Goal: Information Seeking & Learning: Learn about a topic

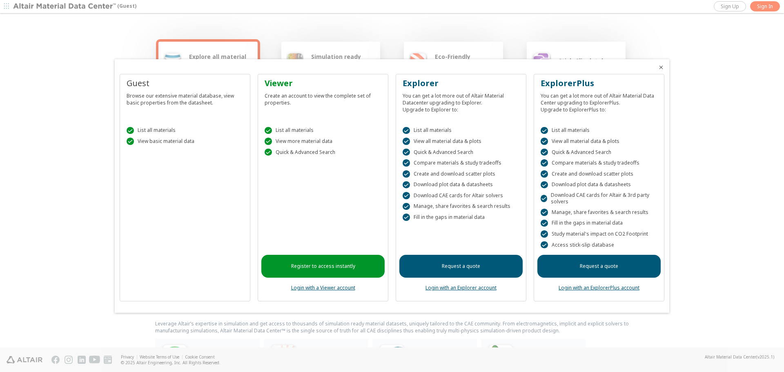
click at [318, 259] on link "Register to access instantly" at bounding box center [322, 266] width 123 height 23
click at [308, 291] on link "Login with a Viewer account" at bounding box center [323, 287] width 64 height 7
click at [337, 265] on link "Register to access instantly" at bounding box center [322, 266] width 123 height 23
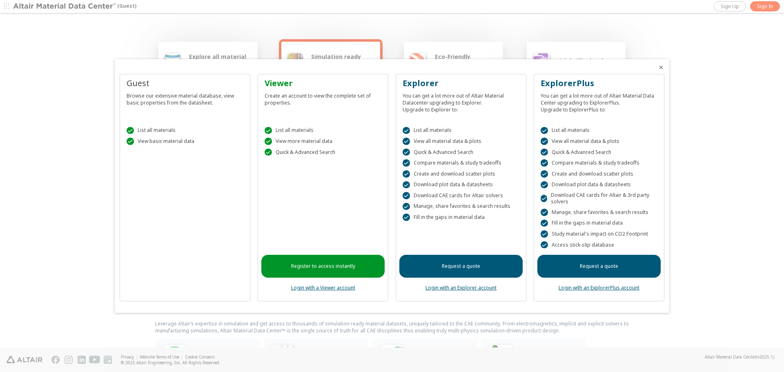
click at [578, 28] on div at bounding box center [392, 186] width 784 height 372
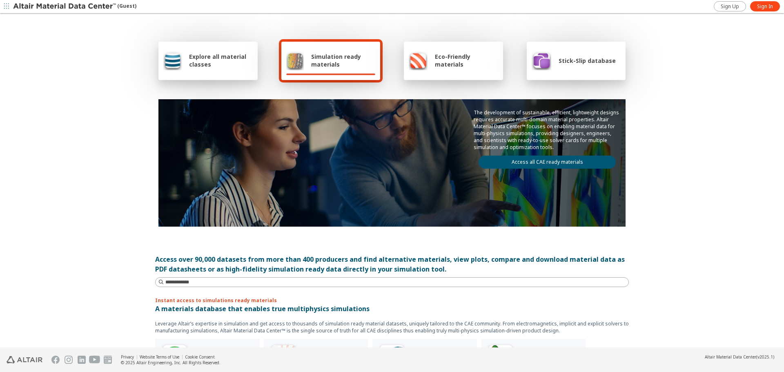
click at [236, 71] on div "Explore all material classes" at bounding box center [207, 61] width 99 height 38
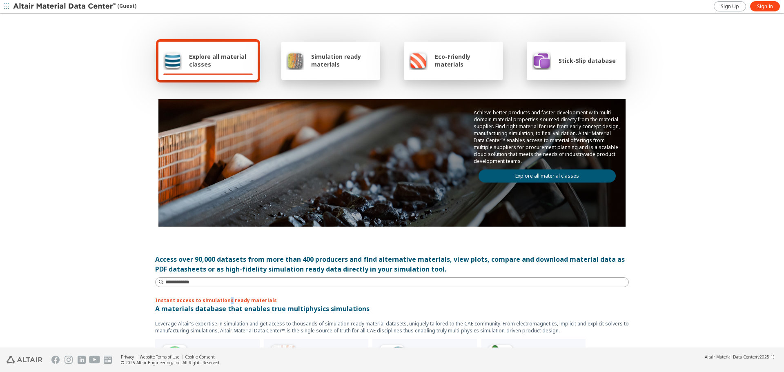
click at [222, 288] on div "Explore all material classes Simulation ready materials Eco-Friendly materials …" at bounding box center [392, 181] width 490 height 334
click at [222, 281] on input at bounding box center [396, 282] width 463 height 8
type input "*****"
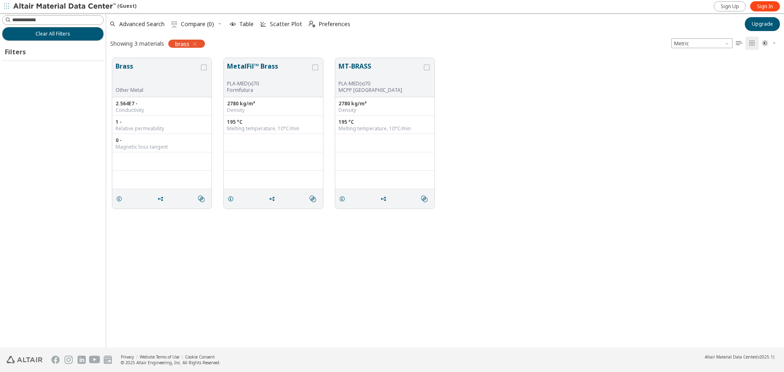
scroll to position [290, 672]
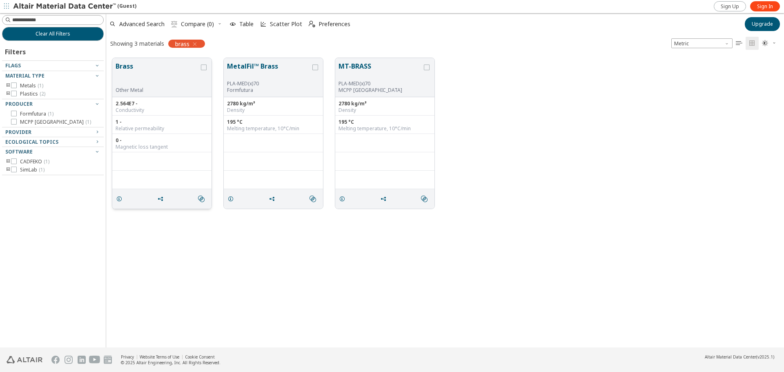
click at [184, 70] on button "Brass" at bounding box center [158, 74] width 84 height 26
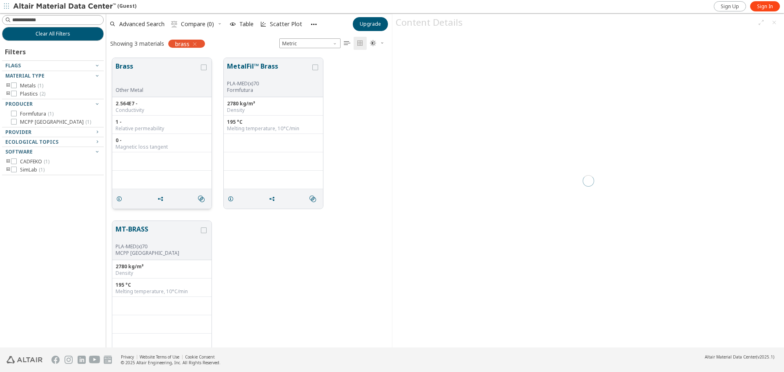
scroll to position [290, 280]
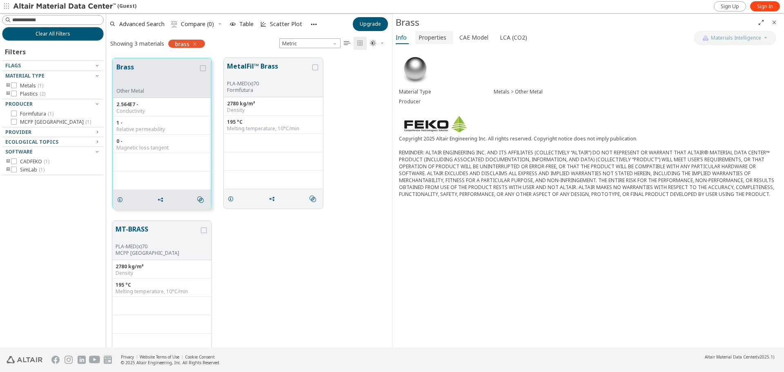
click at [435, 37] on span "Properties" at bounding box center [433, 37] width 28 height 13
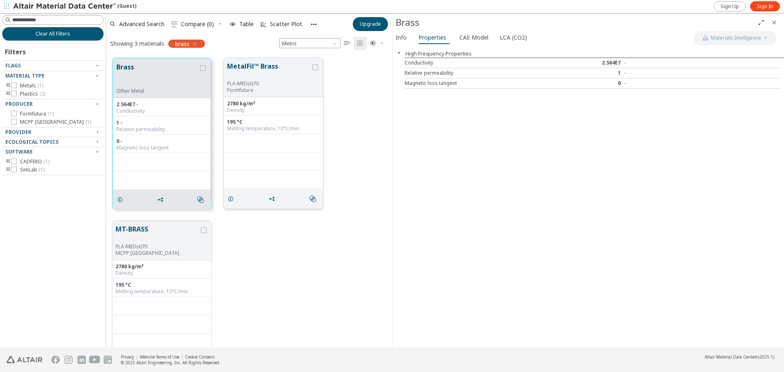
click at [261, 92] on p "Formfutura" at bounding box center [269, 90] width 84 height 7
click at [244, 79] on button "MetalFil™ Brass" at bounding box center [269, 70] width 84 height 19
click at [256, 67] on button "MetalFil™ Brass" at bounding box center [269, 70] width 84 height 19
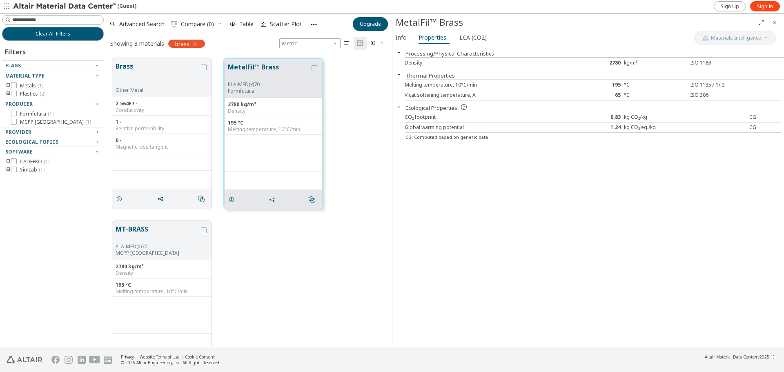
click at [772, 21] on icon "Close" at bounding box center [774, 22] width 7 height 7
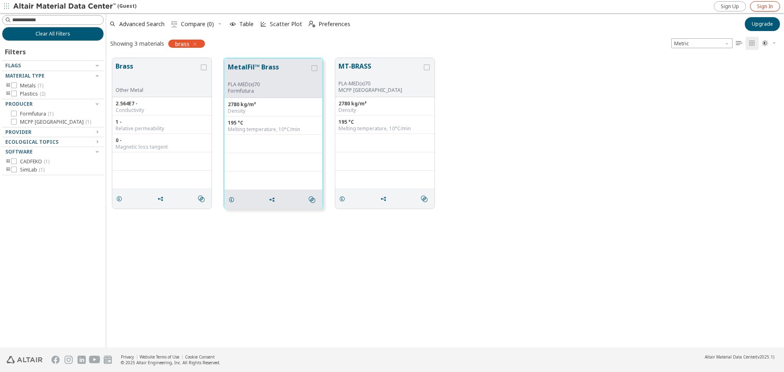
click at [770, 5] on span "Sign In" at bounding box center [765, 6] width 16 height 7
click at [767, 7] on span "Sign In" at bounding box center [765, 6] width 16 height 7
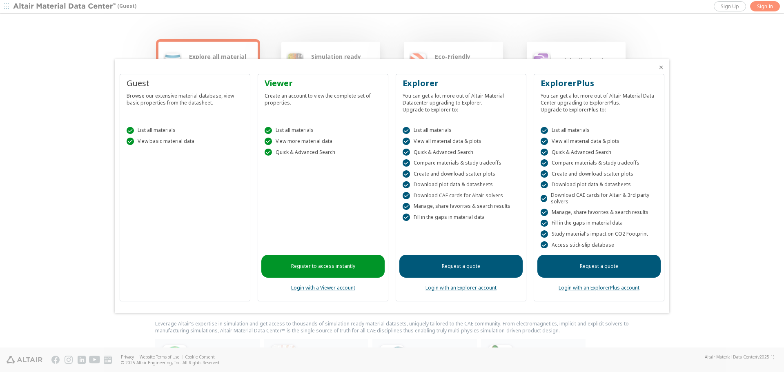
click at [338, 288] on link "Login with a Viewer account" at bounding box center [323, 287] width 64 height 7
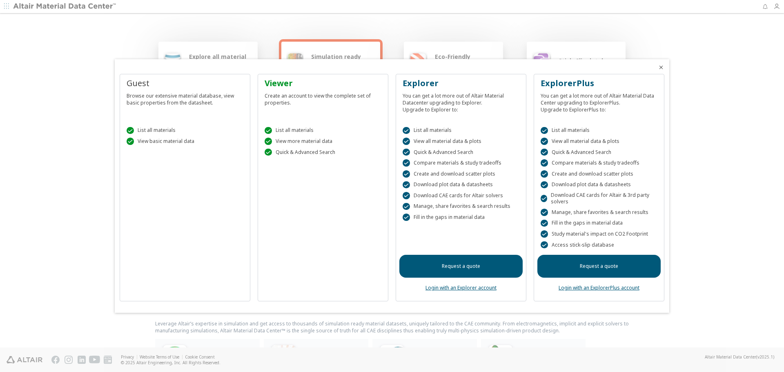
drag, startPoint x: 424, startPoint y: 36, endPoint x: 419, endPoint y: 38, distance: 5.2
click at [425, 36] on div at bounding box center [392, 186] width 784 height 372
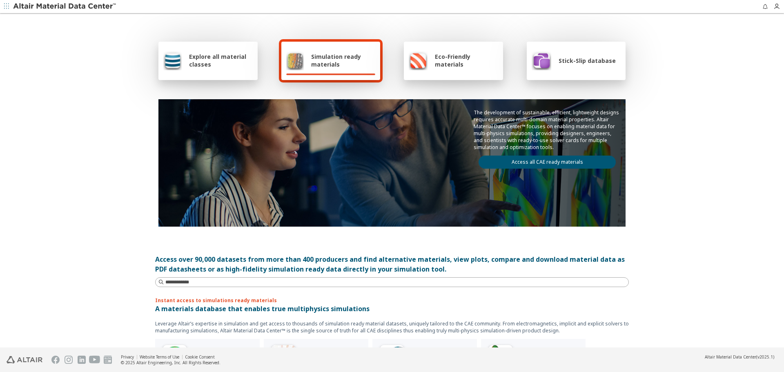
click at [361, 56] on span "Simulation ready materials" at bounding box center [343, 61] width 64 height 16
click at [355, 56] on span "Simulation ready materials" at bounding box center [343, 61] width 64 height 16
click at [312, 67] on span "Simulation ready materials" at bounding box center [343, 61] width 64 height 16
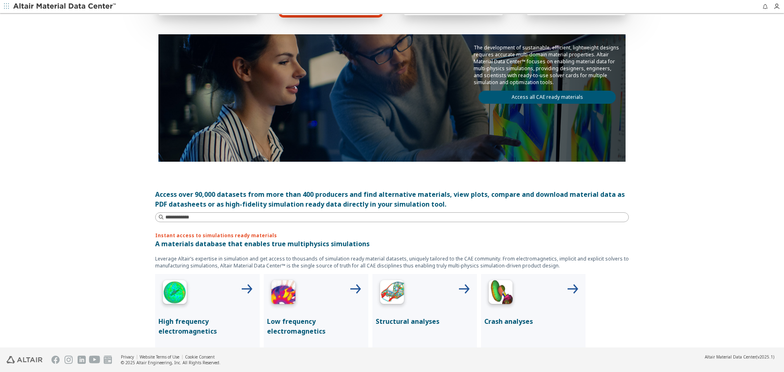
scroll to position [204, 0]
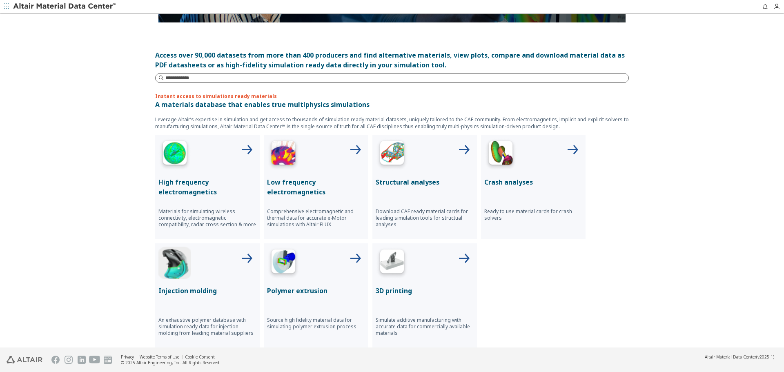
click at [201, 78] on input at bounding box center [396, 78] width 463 height 8
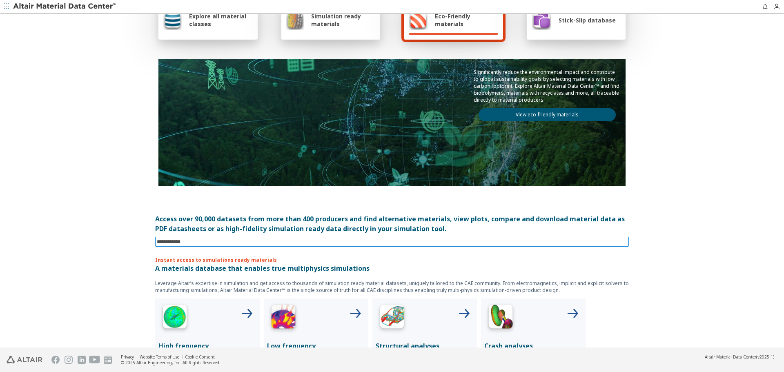
scroll to position [0, 0]
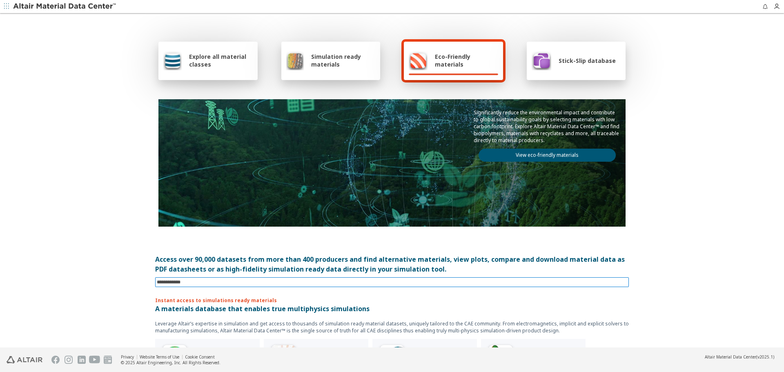
click at [583, 59] on span "Stick-Slip database" at bounding box center [587, 61] width 57 height 8
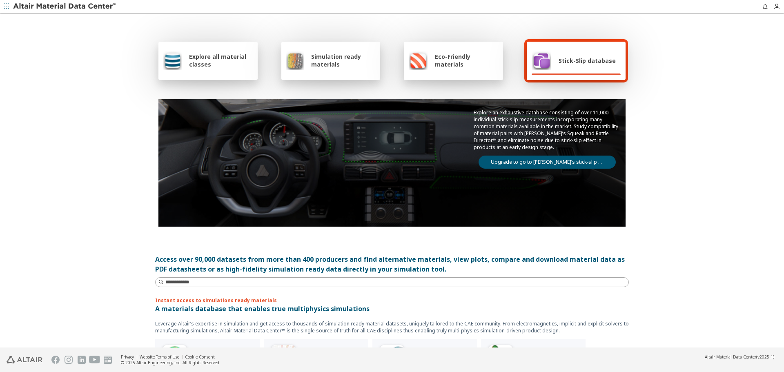
click at [299, 65] on img at bounding box center [295, 61] width 18 height 20
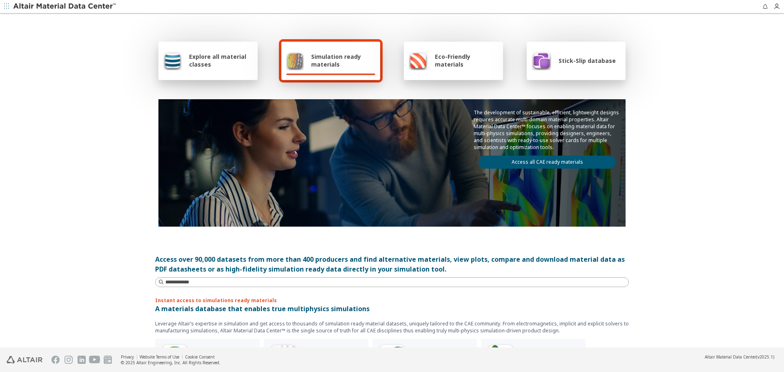
click at [203, 74] on div at bounding box center [207, 75] width 89 height 2
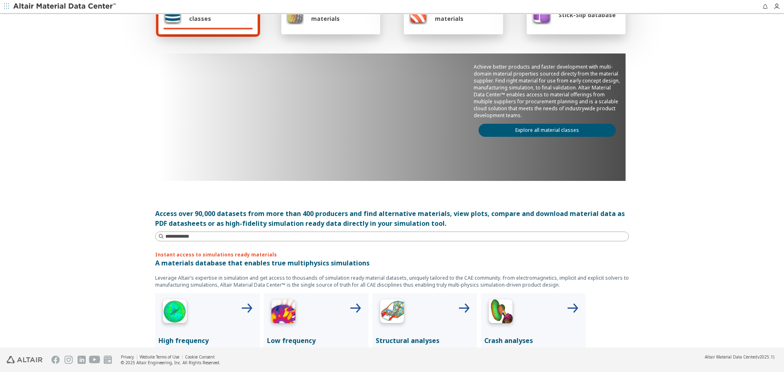
scroll to position [163, 0]
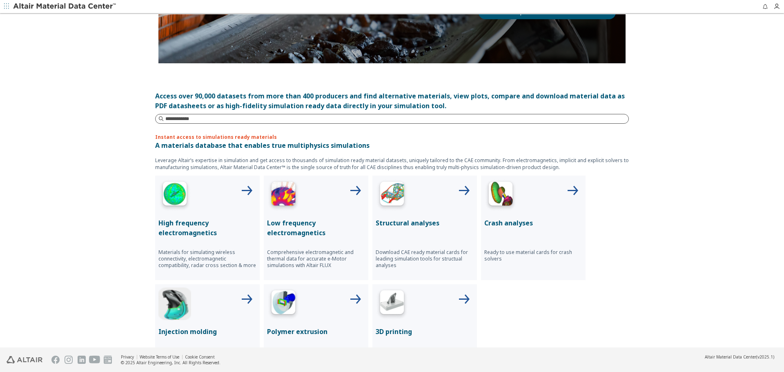
click at [228, 120] on input at bounding box center [396, 119] width 463 height 8
type input "*"
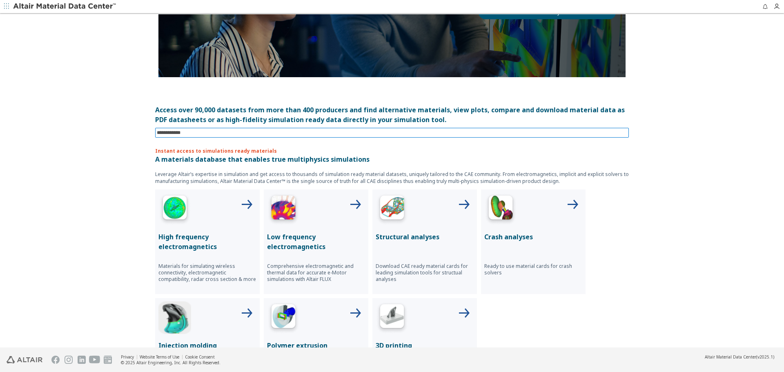
click at [209, 125] on div "Explore all material classes Simulation ready materials Eco-Friendly materials …" at bounding box center [392, 32] width 490 height 334
click at [199, 134] on input at bounding box center [396, 133] width 463 height 8
paste input "**********"
type input "**********"
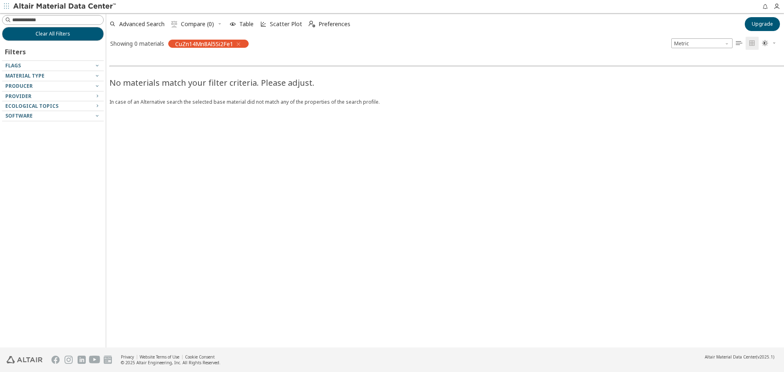
click at [240, 44] on icon "button" at bounding box center [238, 44] width 7 height 7
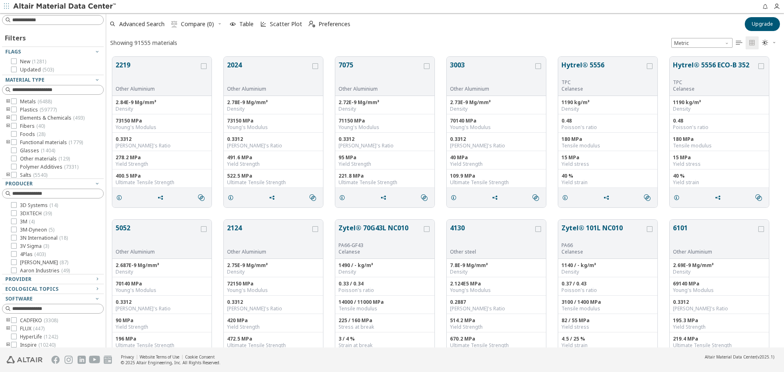
scroll to position [291, 672]
click at [45, 22] on input at bounding box center [57, 20] width 91 height 8
paste input "**********"
type input "**********"
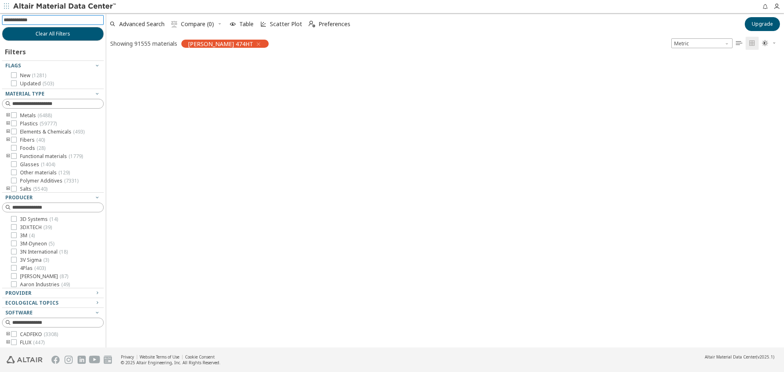
scroll to position [290, 672]
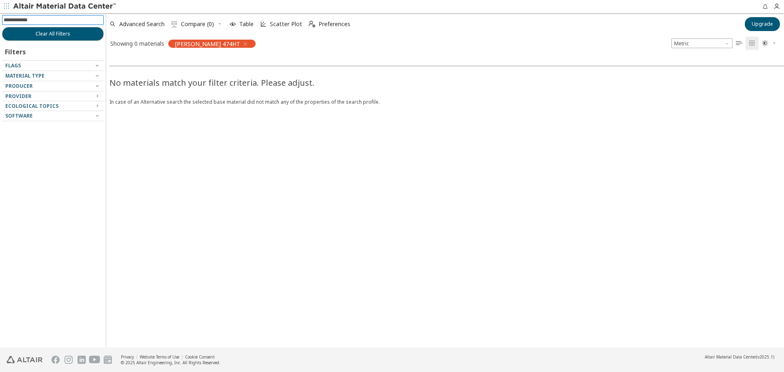
click at [220, 44] on div "[PERSON_NAME] 474HT" at bounding box center [211, 44] width 87 height 8
click at [242, 42] on icon "button" at bounding box center [245, 44] width 7 height 7
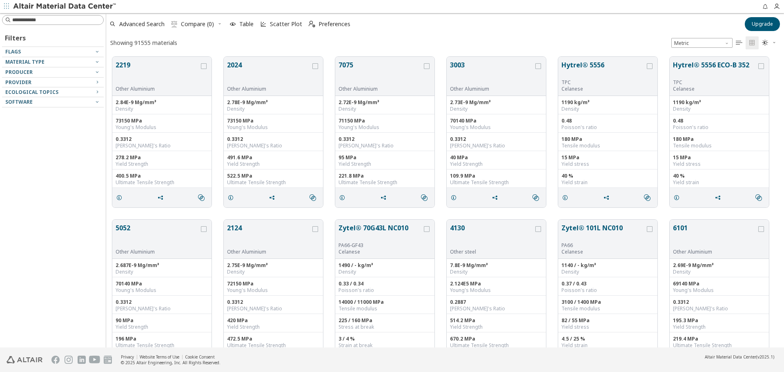
scroll to position [291, 672]
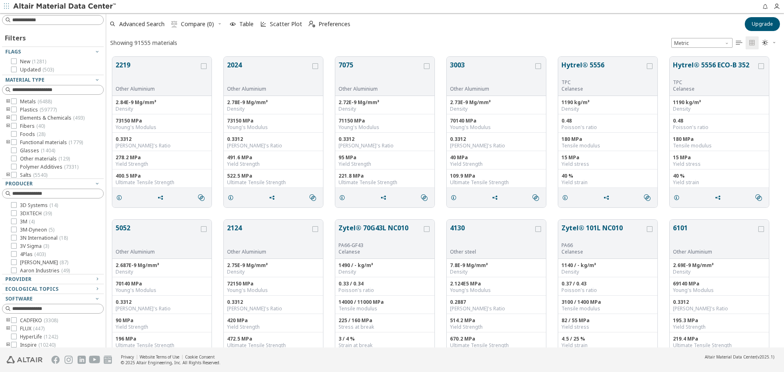
click at [71, 6] on img at bounding box center [65, 6] width 104 height 8
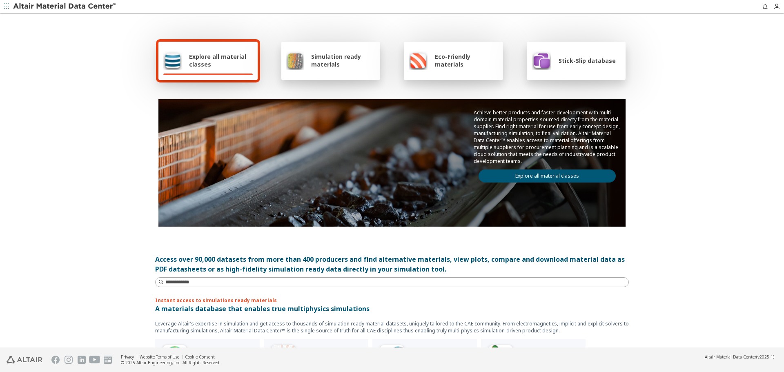
click at [326, 63] on span "Simulation ready materials" at bounding box center [343, 61] width 64 height 16
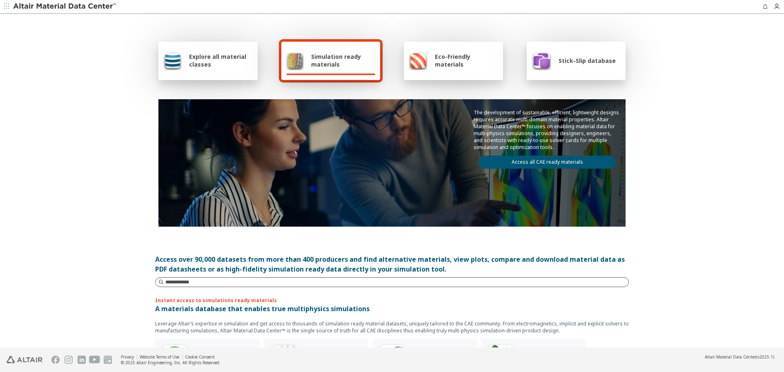
click at [242, 283] on input at bounding box center [396, 282] width 463 height 8
paste input "**********"
type input "**********"
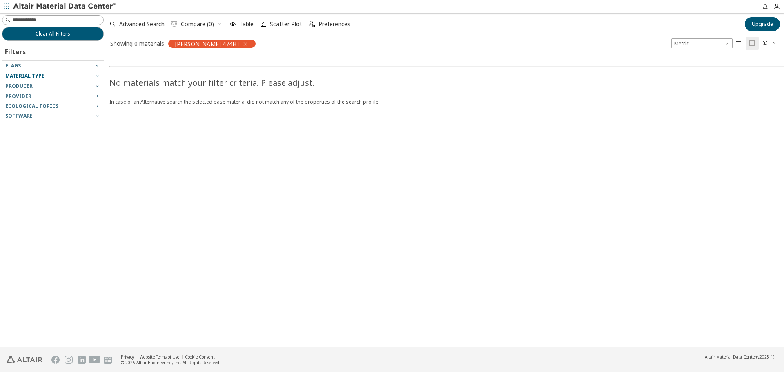
click at [41, 76] on span "Material Type" at bounding box center [24, 75] width 39 height 7
click at [42, 70] on div at bounding box center [51, 69] width 98 height 4
click at [38, 75] on span "Material Type" at bounding box center [24, 75] width 39 height 7
click at [98, 75] on icon "button" at bounding box center [97, 75] width 7 height 7
click at [98, 70] on div at bounding box center [51, 69] width 98 height 4
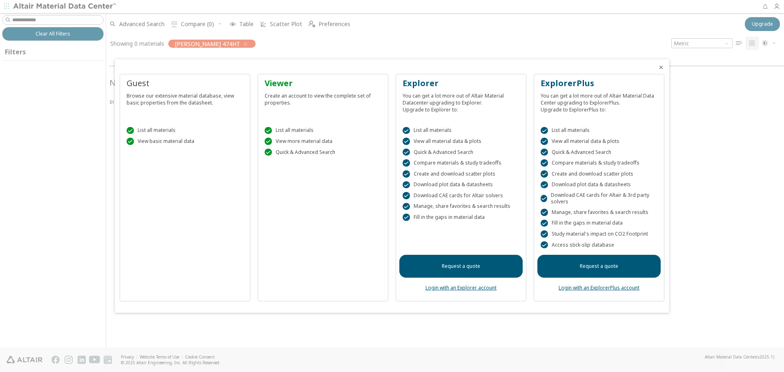
click at [341, 36] on div at bounding box center [392, 186] width 784 height 372
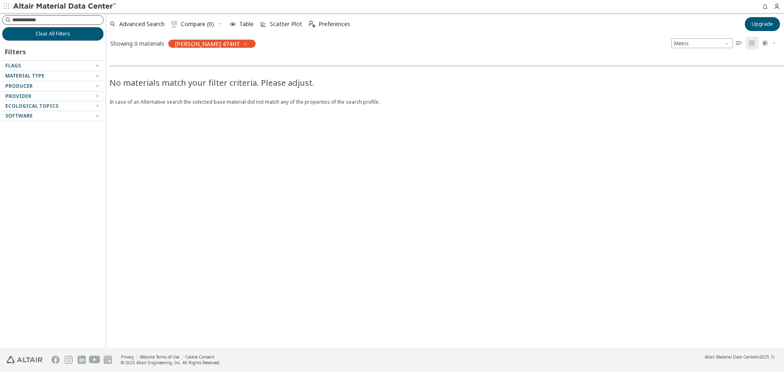
click at [69, 21] on input at bounding box center [57, 20] width 91 height 8
click at [43, 20] on input at bounding box center [57, 20] width 91 height 8
click at [330, 164] on div "No materials match your filter criteria. Please adjust. In case of an Alternati…" at bounding box center [498, 200] width 784 height 296
click at [68, 19] on input at bounding box center [57, 20] width 91 height 8
type input "*****"
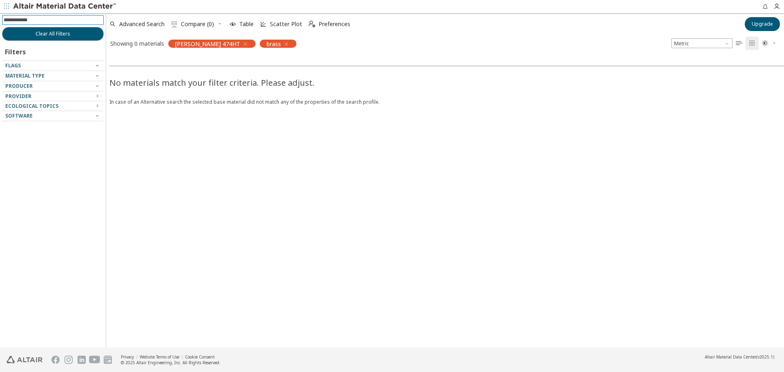
click at [240, 41] on span "button" at bounding box center [244, 44] width 9 height 8
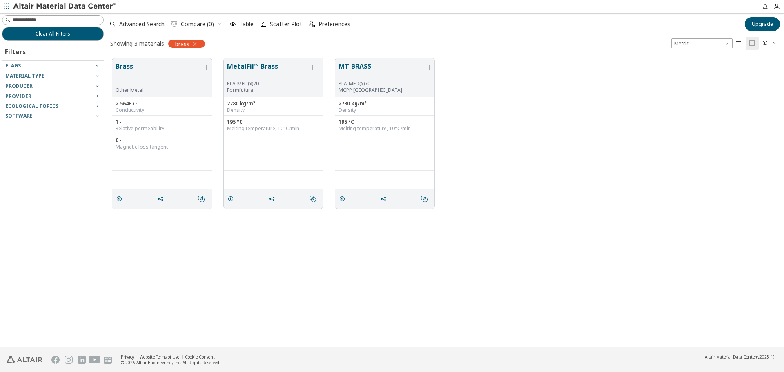
scroll to position [290, 672]
click at [160, 67] on button "Brass" at bounding box center [158, 74] width 84 height 26
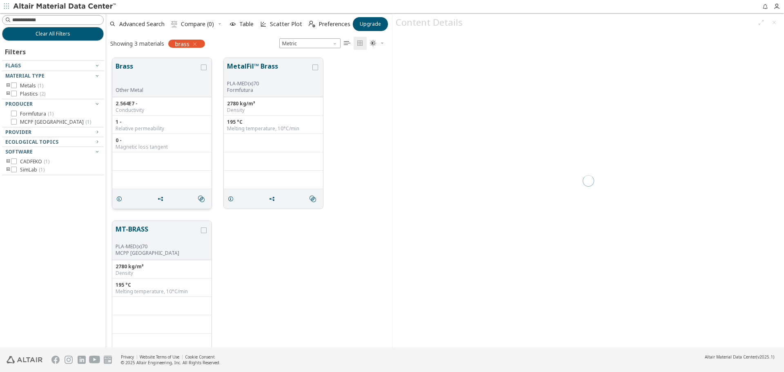
scroll to position [290, 280]
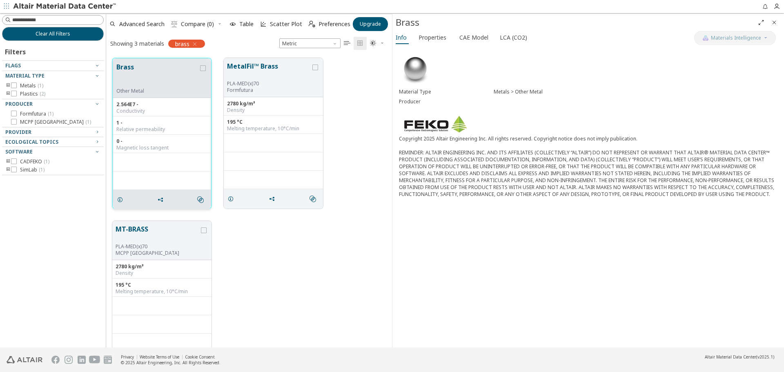
click at [197, 77] on button "Brass" at bounding box center [157, 75] width 82 height 26
click at [269, 125] on div "195 °C" at bounding box center [273, 122] width 93 height 7
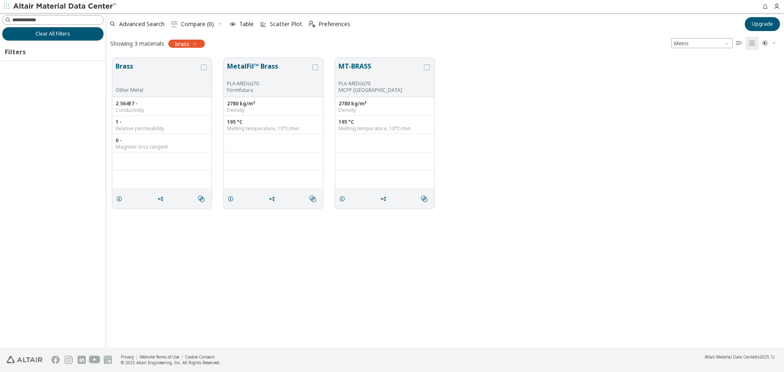
scroll to position [290, 672]
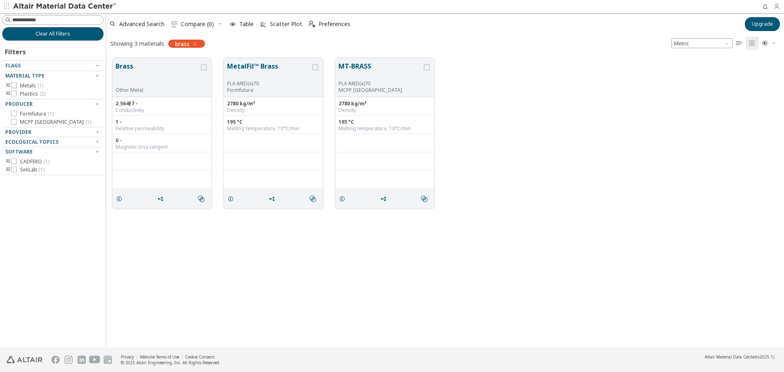
click at [778, 5] on icon "button" at bounding box center [777, 6] width 7 height 7
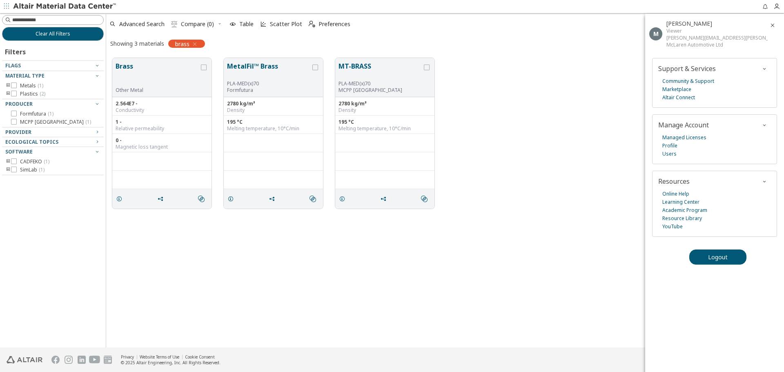
click at [600, 139] on div "Brass Other Metal 2.564E7 - Conductivity 1 - Relative permeability 0 - Magnetic…" at bounding box center [445, 133] width 678 height 163
click at [13, 85] on icon at bounding box center [14, 86] width 6 height 6
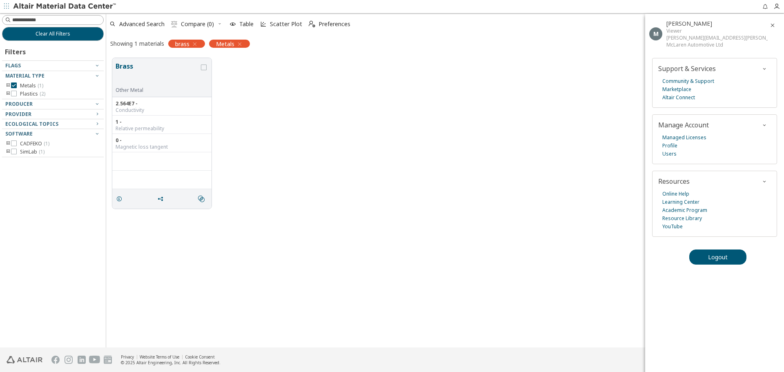
click at [199, 42] on div "brass" at bounding box center [186, 44] width 37 height 8
click at [193, 46] on icon "button" at bounding box center [195, 44] width 7 height 7
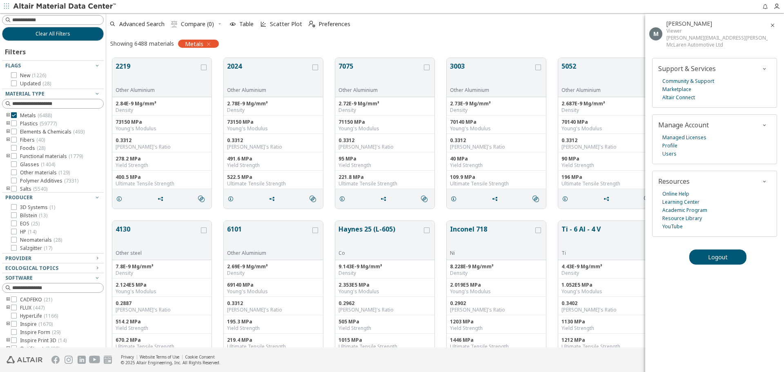
click at [7, 115] on icon "toogle group" at bounding box center [8, 115] width 6 height 7
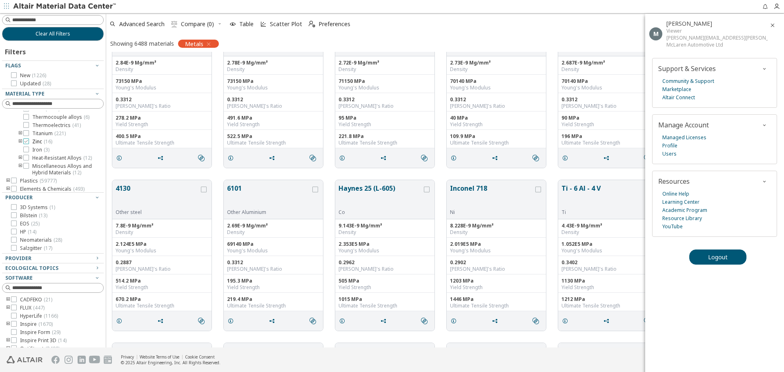
scroll to position [204, 0]
click at [20, 120] on icon "toogle group" at bounding box center [21, 117] width 6 height 7
click at [20, 135] on icon "toogle group" at bounding box center [21, 128] width 6 height 13
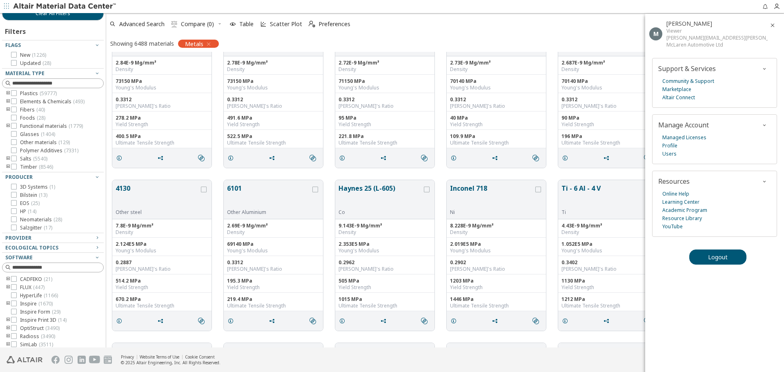
scroll to position [31, 0]
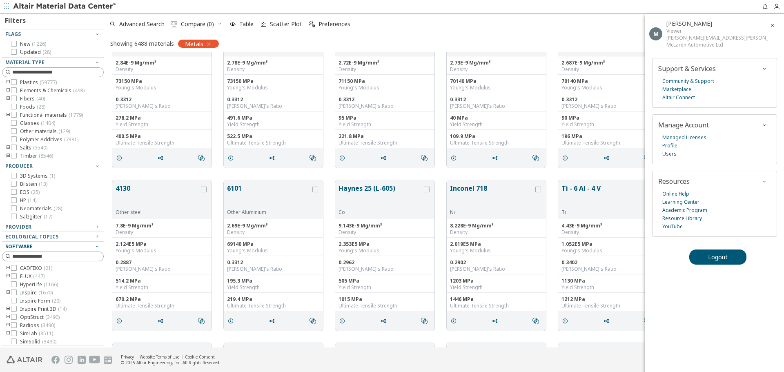
click at [77, 245] on div "Software" at bounding box center [49, 246] width 89 height 7
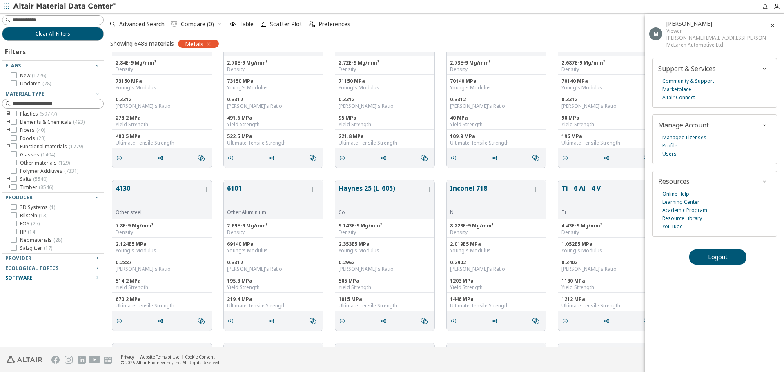
scroll to position [260, 0]
click at [213, 40] on div "Metals" at bounding box center [198, 44] width 41 height 8
click at [212, 40] on div "Metals" at bounding box center [198, 44] width 41 height 8
click at [138, 19] on span "Advanced Search" at bounding box center [137, 24] width 58 height 18
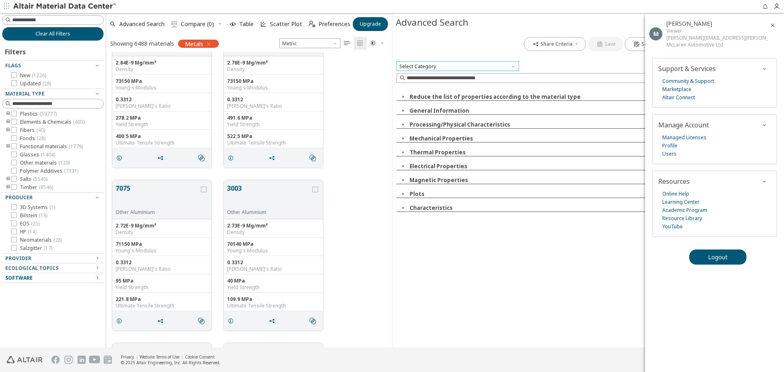
click at [442, 68] on span "Select Category" at bounding box center [458, 66] width 123 height 10
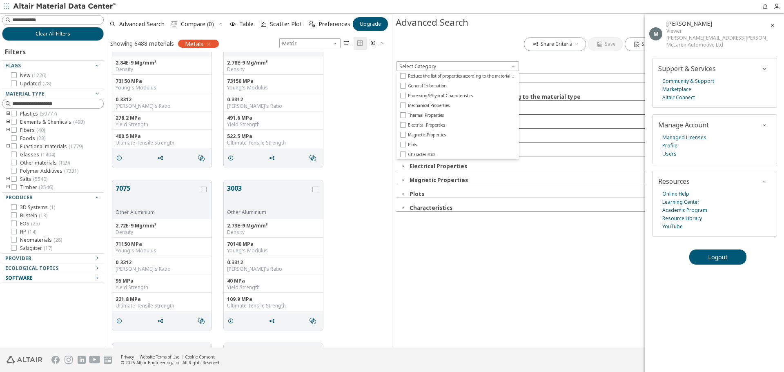
click at [567, 62] on div "Select Category" at bounding box center [589, 66] width 384 height 10
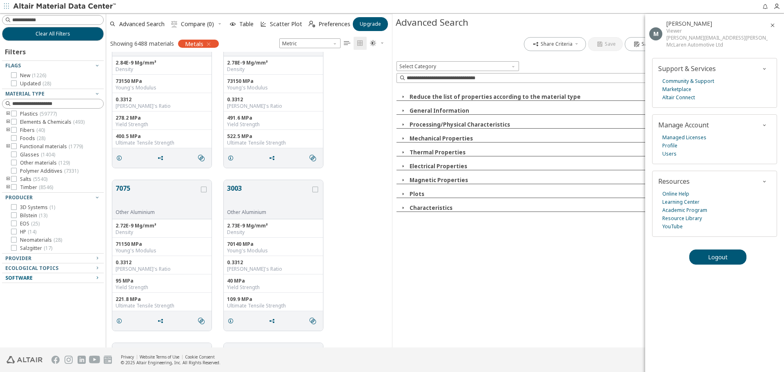
click at [774, 25] on icon "button" at bounding box center [773, 25] width 7 height 7
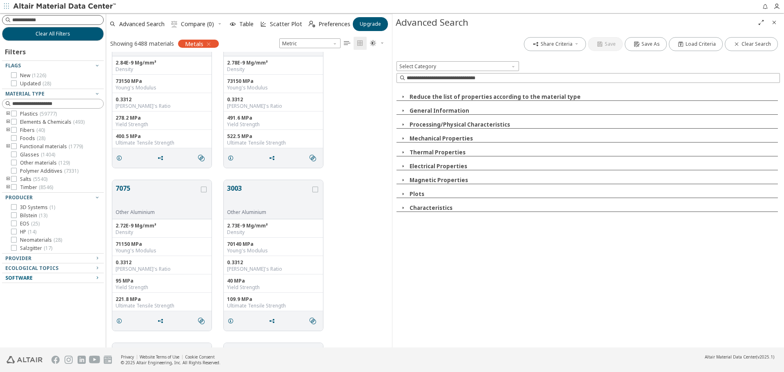
click at [77, 17] on input at bounding box center [57, 20] width 91 height 8
type input "******"
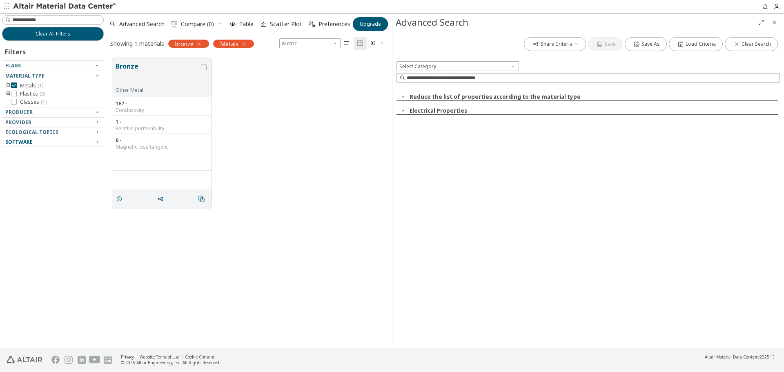
click at [241, 43] on icon "button" at bounding box center [244, 44] width 7 height 7
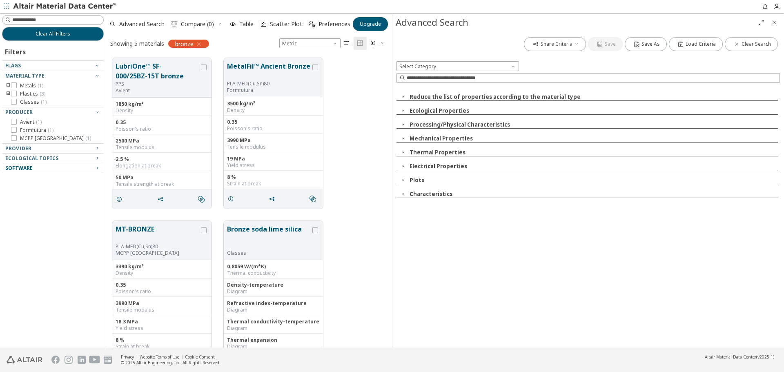
click at [200, 41] on icon "button" at bounding box center [199, 44] width 7 height 7
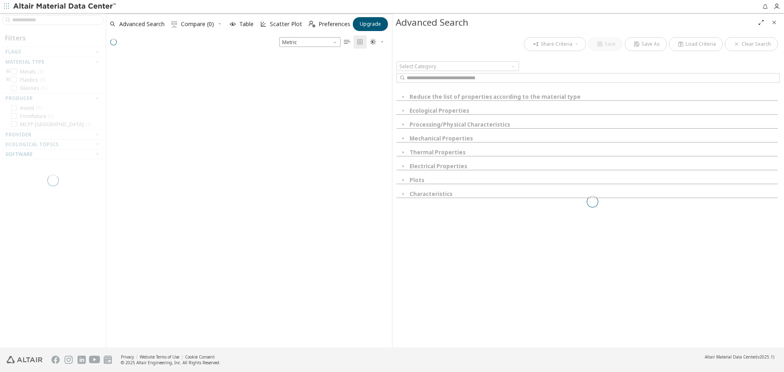
scroll to position [292, 280]
click at [67, 22] on div at bounding box center [53, 180] width 106 height 335
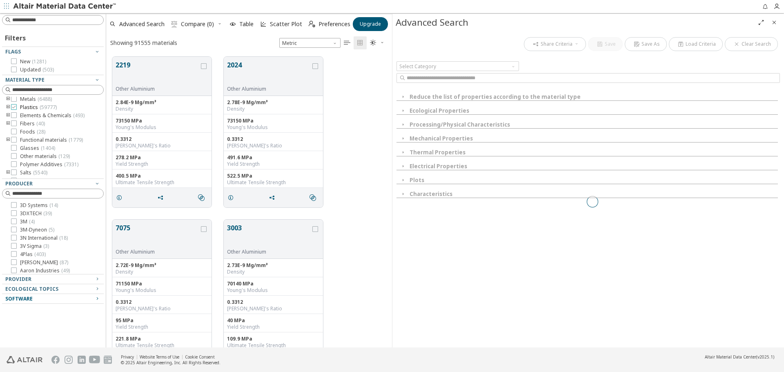
scroll to position [0, 0]
click at [8, 100] on icon "toogle group" at bounding box center [8, 101] width 6 height 7
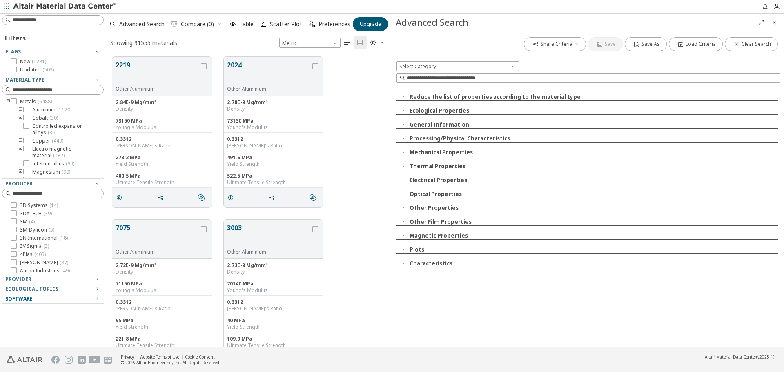
click at [20, 139] on icon "toogle group" at bounding box center [21, 141] width 6 height 7
click at [60, 156] on span "Copper and Copper Alloys ( 64 )" at bounding box center [73, 160] width 56 height 13
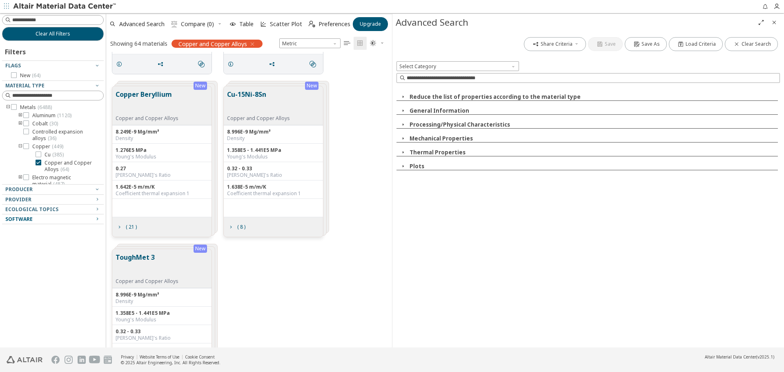
scroll to position [193, 0]
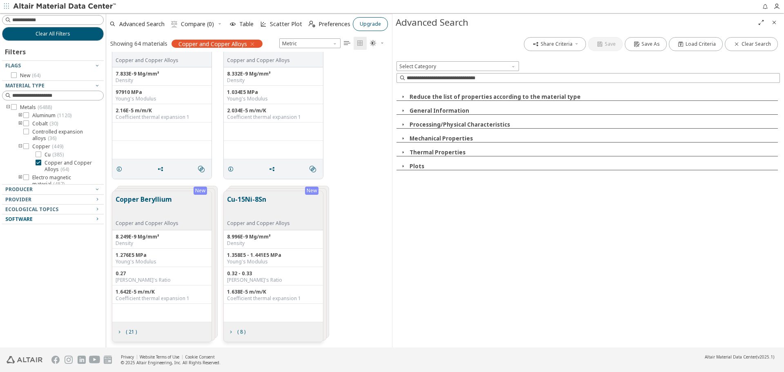
click at [370, 24] on span "Upgrade" at bounding box center [370, 24] width 21 height 7
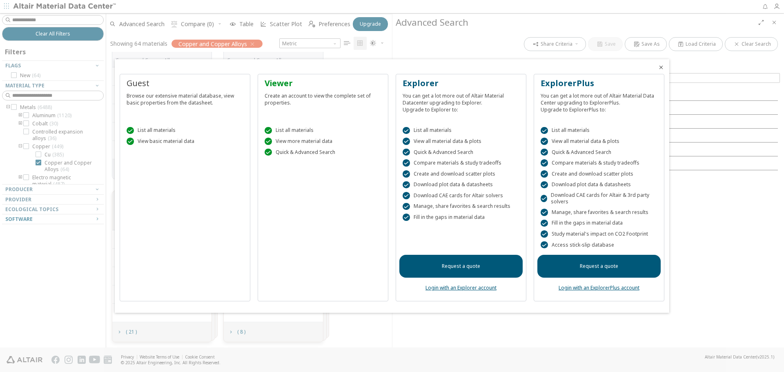
click at [476, 31] on div at bounding box center [392, 186] width 784 height 372
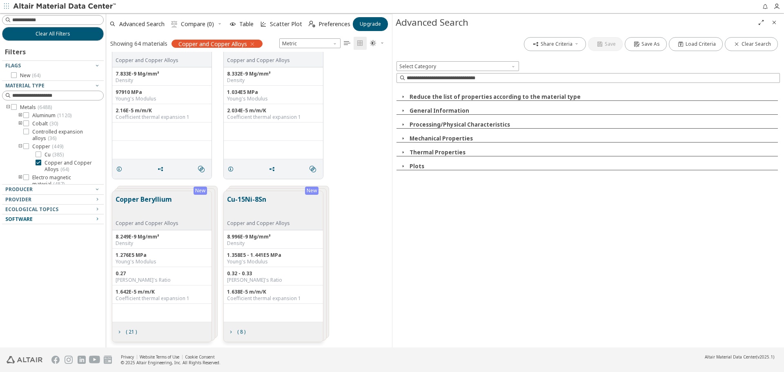
click at [255, 45] on icon "button" at bounding box center [252, 44] width 7 height 7
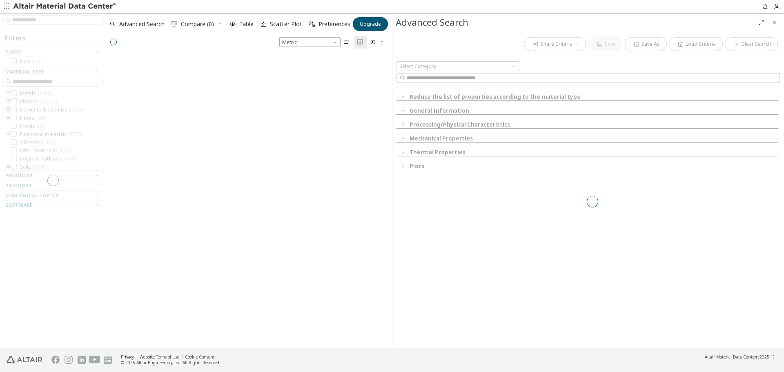
click at [56, 83] on div at bounding box center [53, 180] width 106 height 335
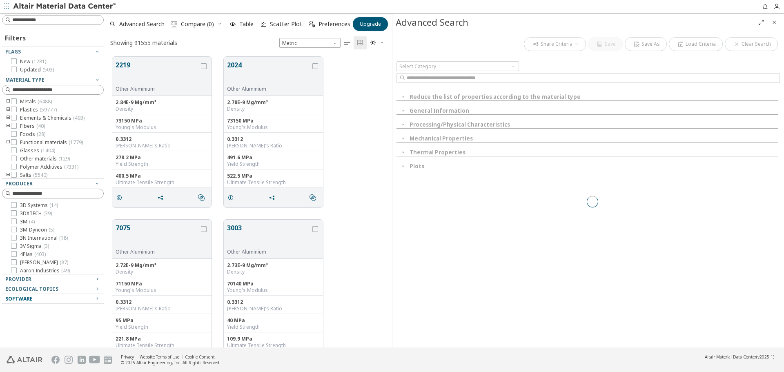
scroll to position [291, 280]
click at [58, 83] on div "Material Type" at bounding box center [49, 80] width 89 height 7
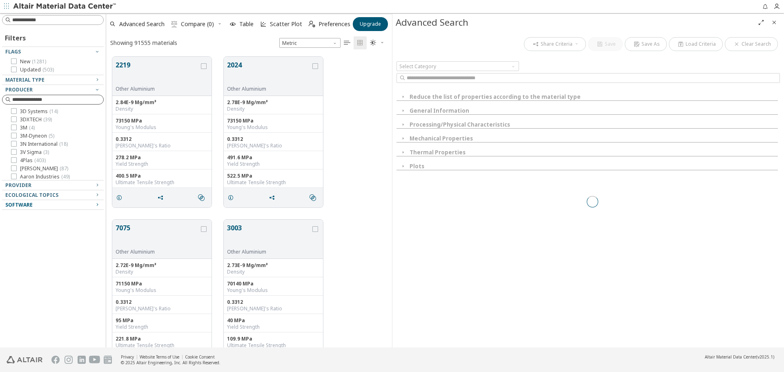
click at [44, 100] on input at bounding box center [57, 100] width 91 height 8
click at [51, 82] on div "Material Type" at bounding box center [49, 80] width 89 height 7
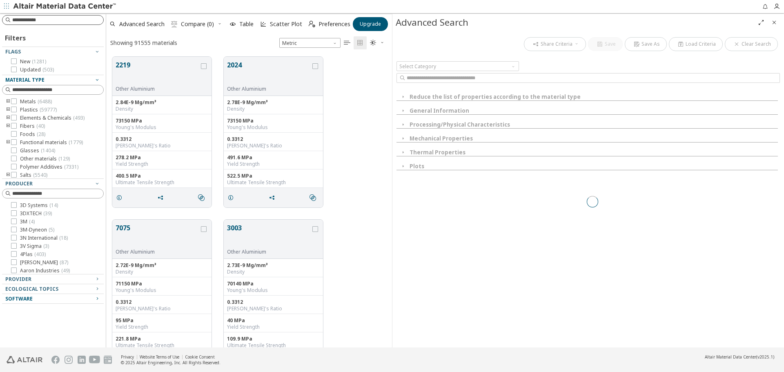
click at [51, 21] on input at bounding box center [57, 20] width 91 height 8
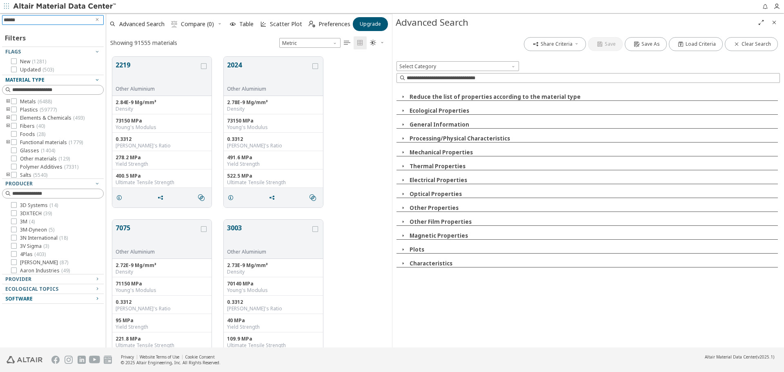
type input "*******"
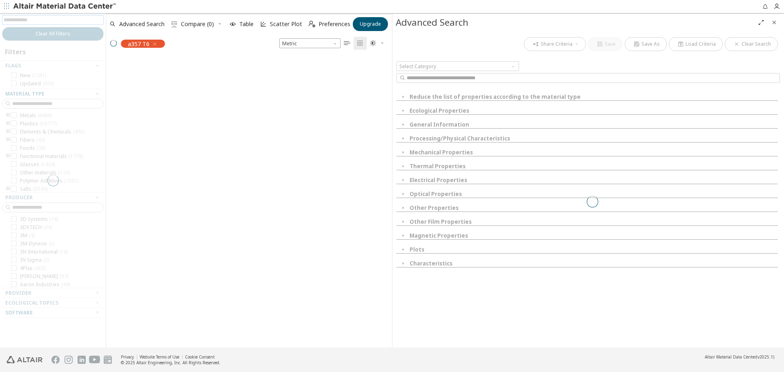
scroll to position [290, 280]
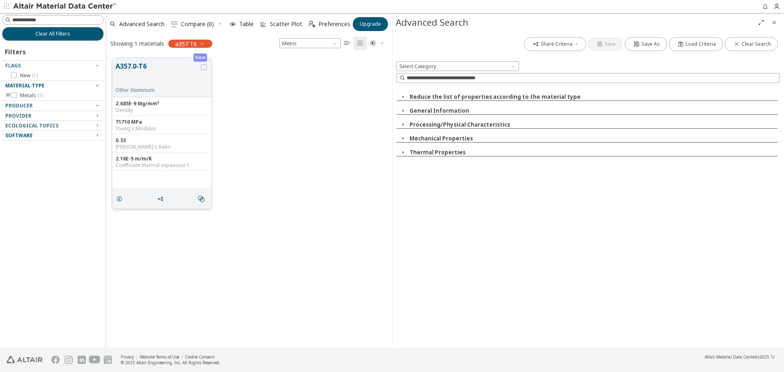
click at [163, 66] on button "A357.0-T6" at bounding box center [158, 74] width 84 height 26
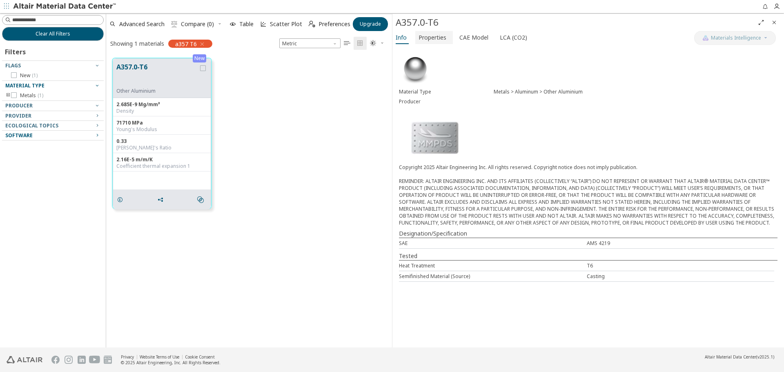
click at [435, 40] on span "Properties" at bounding box center [433, 37] width 28 height 13
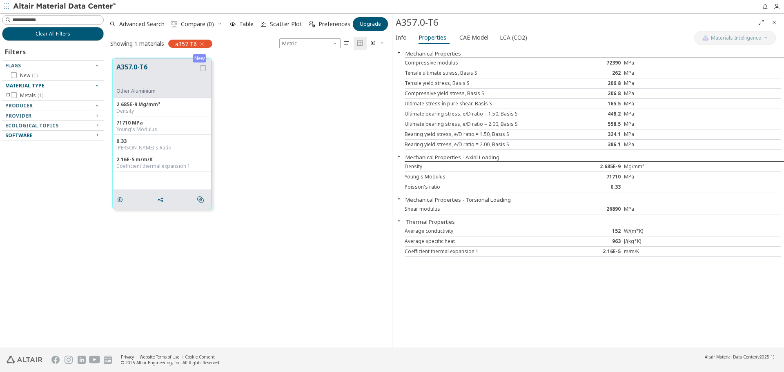
click at [203, 43] on icon "button" at bounding box center [202, 44] width 7 height 7
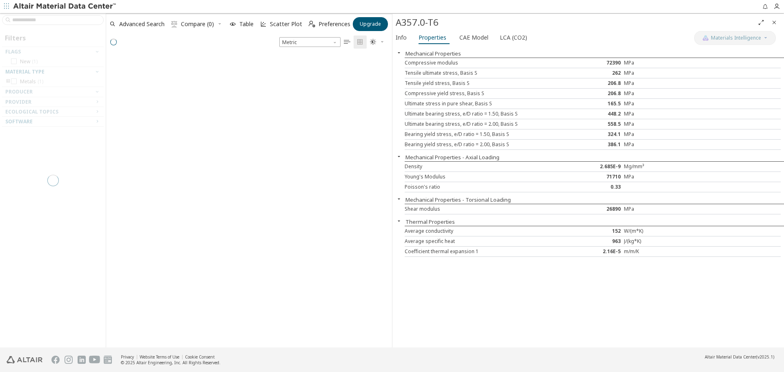
click at [36, 23] on div at bounding box center [53, 180] width 106 height 335
click at [41, 19] on div at bounding box center [53, 180] width 106 height 335
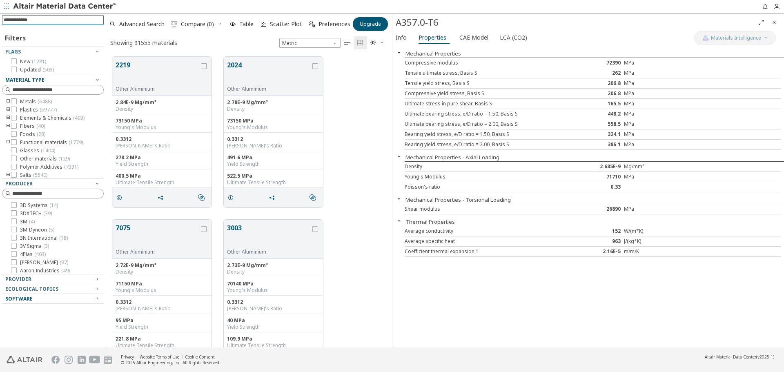
click at [41, 19] on input at bounding box center [54, 20] width 100 height 9
type input "****"
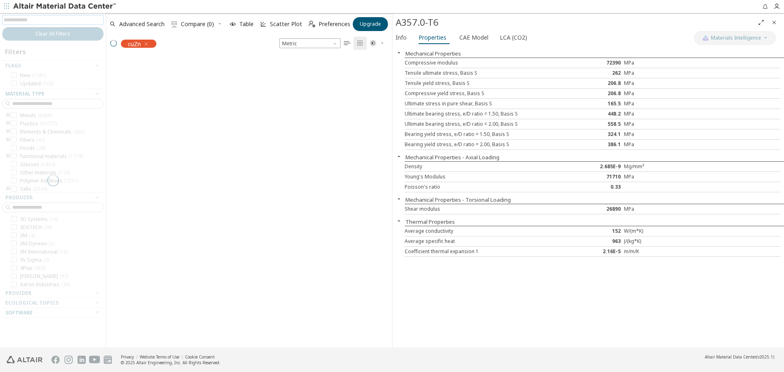
scroll to position [290, 280]
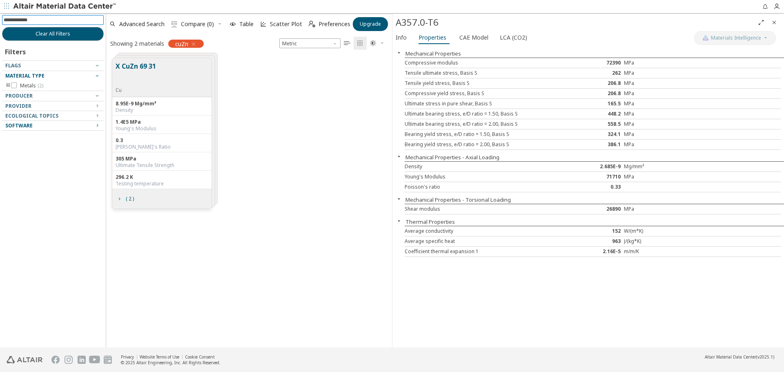
click at [65, 22] on input at bounding box center [54, 20] width 100 height 9
type input "******"
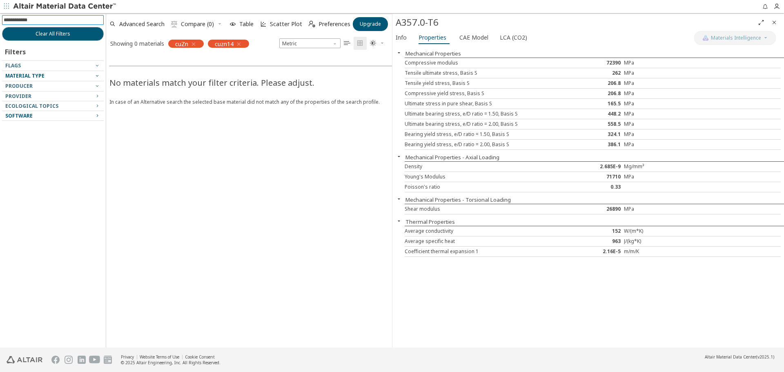
click at [195, 44] on icon "button" at bounding box center [193, 44] width 7 height 7
